Goal: Task Accomplishment & Management: Manage account settings

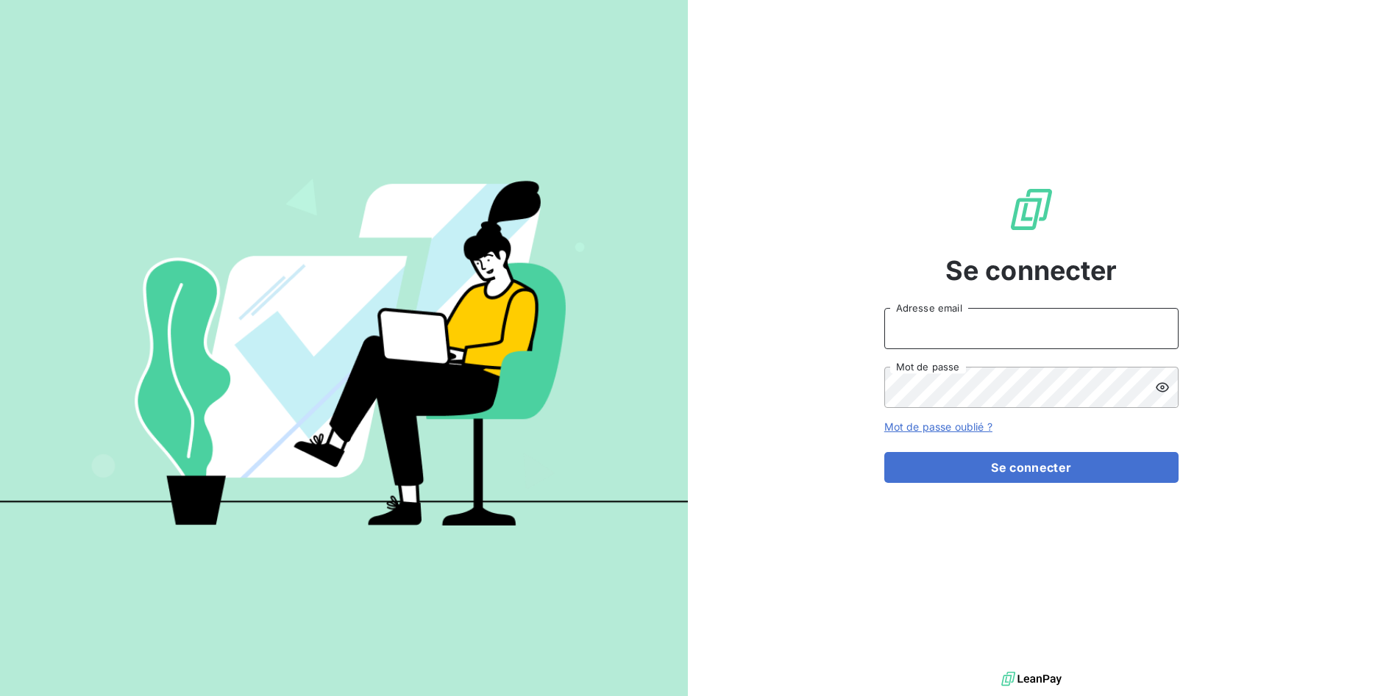
click at [913, 336] on input "Adresse email" at bounding box center [1031, 328] width 294 height 41
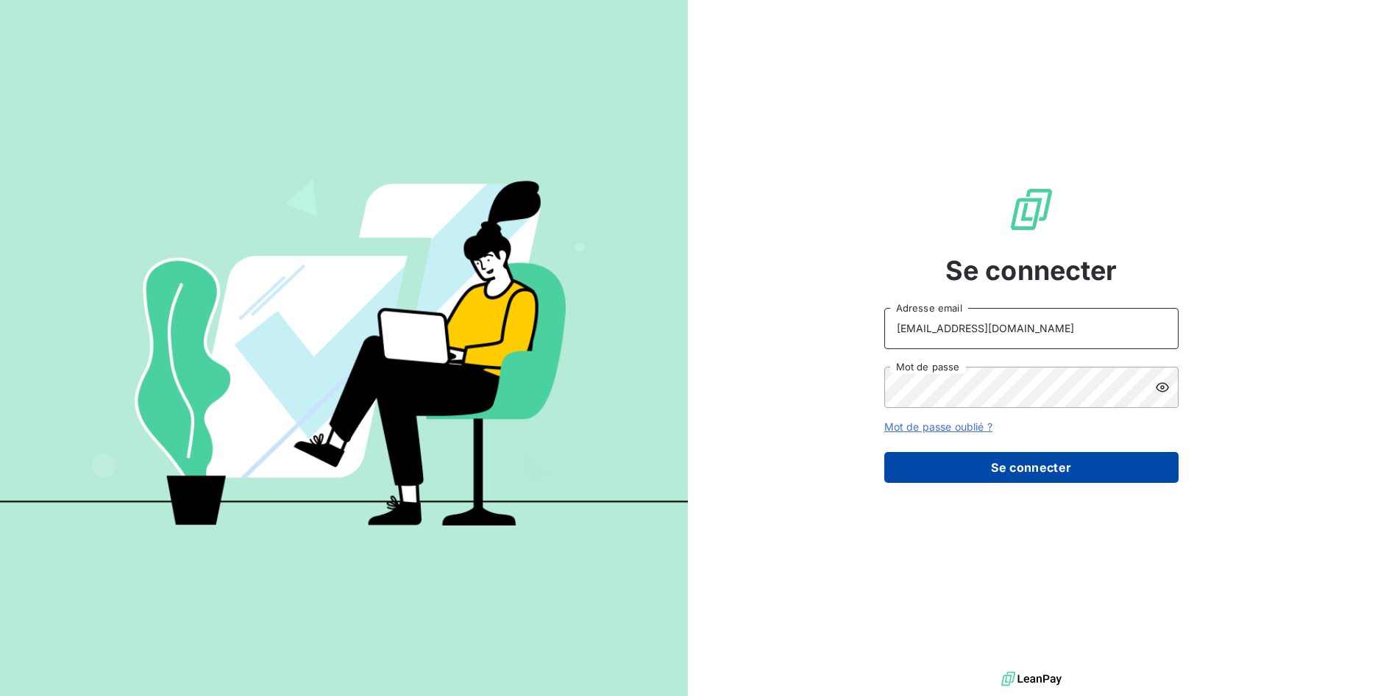
type input "[EMAIL_ADDRESS][DOMAIN_NAME]"
click at [1005, 469] on button "Se connecter" at bounding box center [1031, 467] width 294 height 31
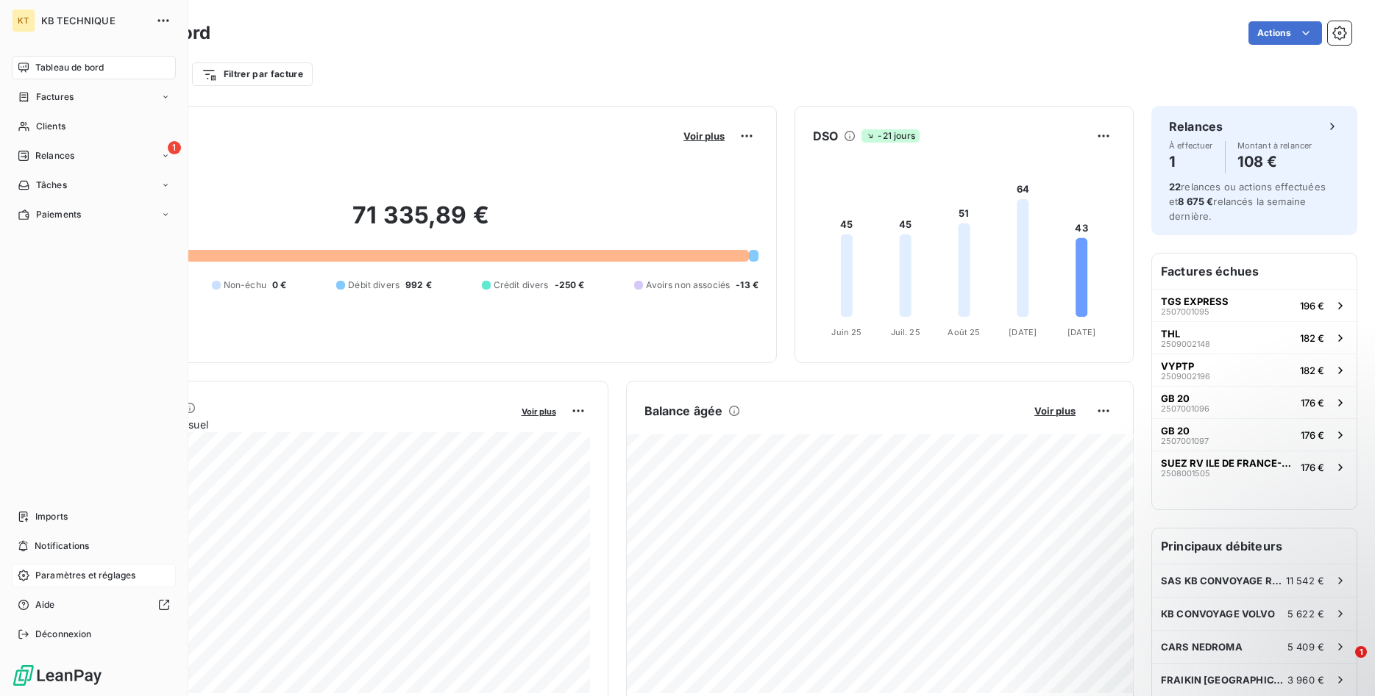
click at [79, 579] on span "Paramètres et réglages" at bounding box center [85, 575] width 100 height 13
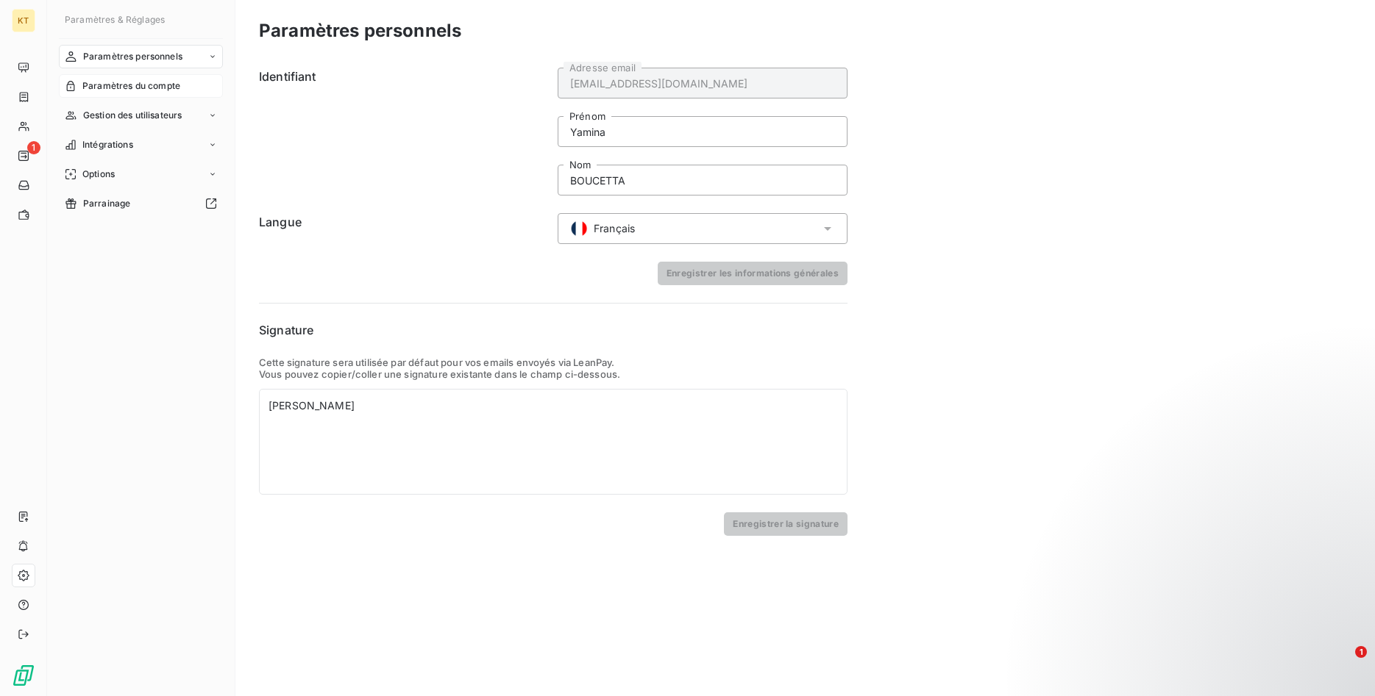
click at [132, 85] on span "Paramètres du compte" at bounding box center [131, 85] width 98 height 13
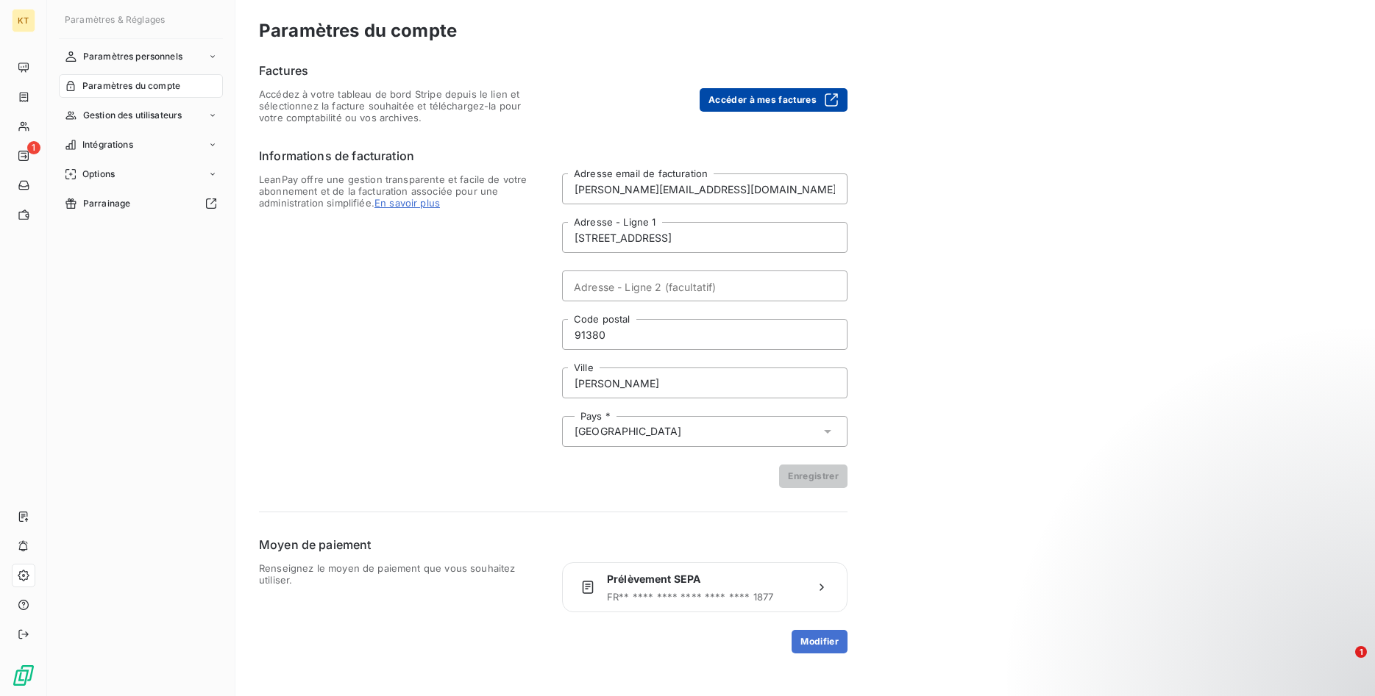
click at [744, 95] on button "Accéder à mes factures" at bounding box center [773, 100] width 148 height 24
